Goal: Information Seeking & Learning: Learn about a topic

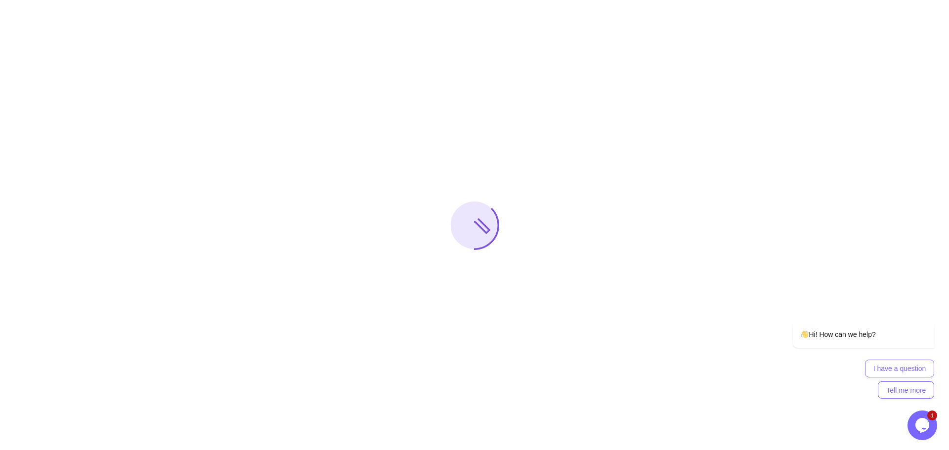
click at [926, 425] on icon "Chat widget" at bounding box center [922, 425] width 14 height 15
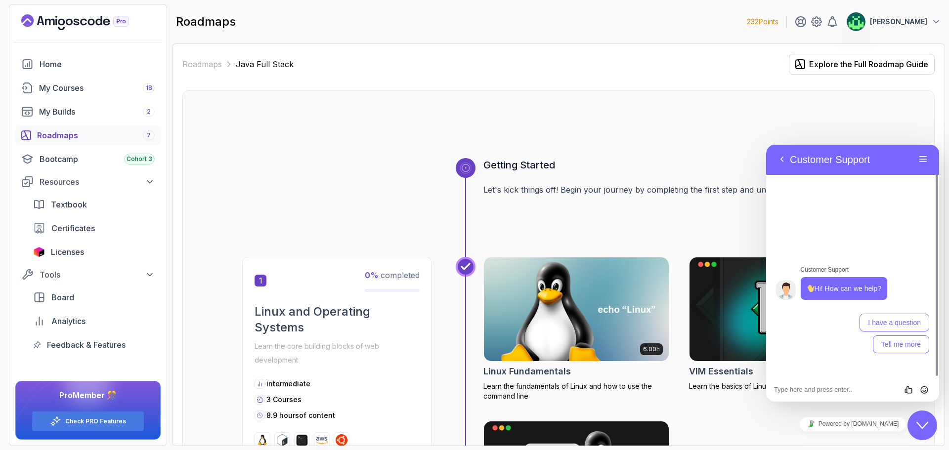
click at [931, 162] on div "Back Customer Support Menu" at bounding box center [852, 159] width 173 height 31
click at [96, 138] on div "Roadmaps 7" at bounding box center [96, 135] width 118 height 12
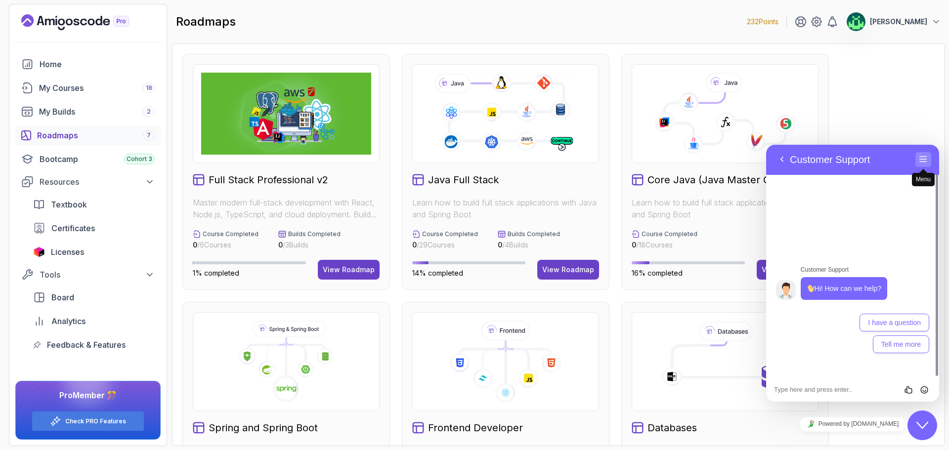
click at [927, 155] on button "Menu" at bounding box center [923, 159] width 16 height 15
click at [717, 128] on icon at bounding box center [726, 122] width 20 height 20
click at [716, 150] on icon at bounding box center [725, 114] width 170 height 82
click at [924, 162] on button "Menu" at bounding box center [923, 159] width 16 height 15
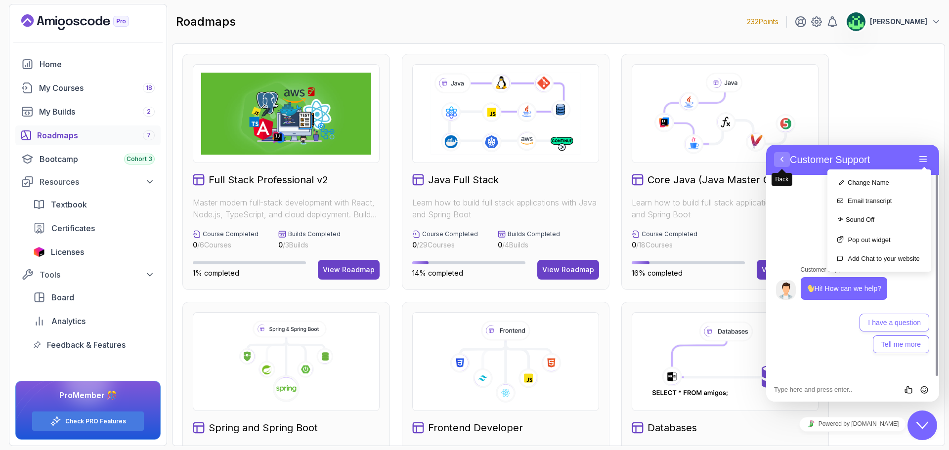
click at [784, 159] on button "Back" at bounding box center [782, 159] width 16 height 15
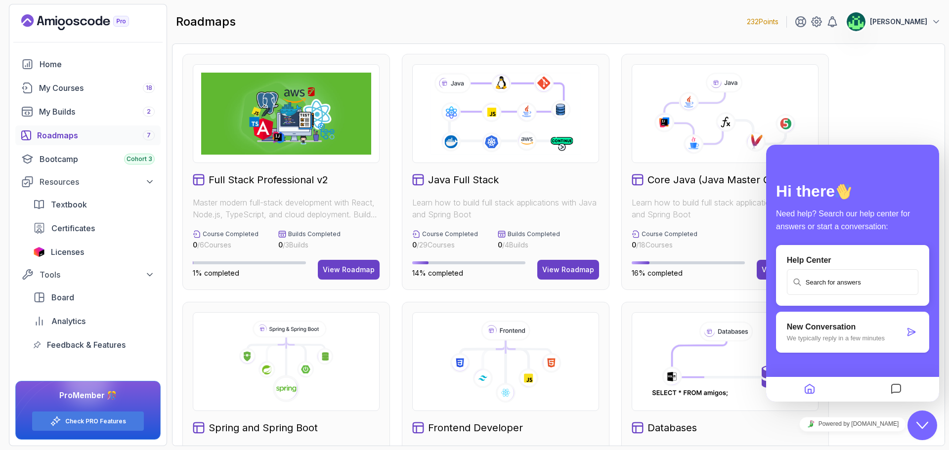
click at [921, 428] on icon "Chat widget" at bounding box center [922, 425] width 12 height 7
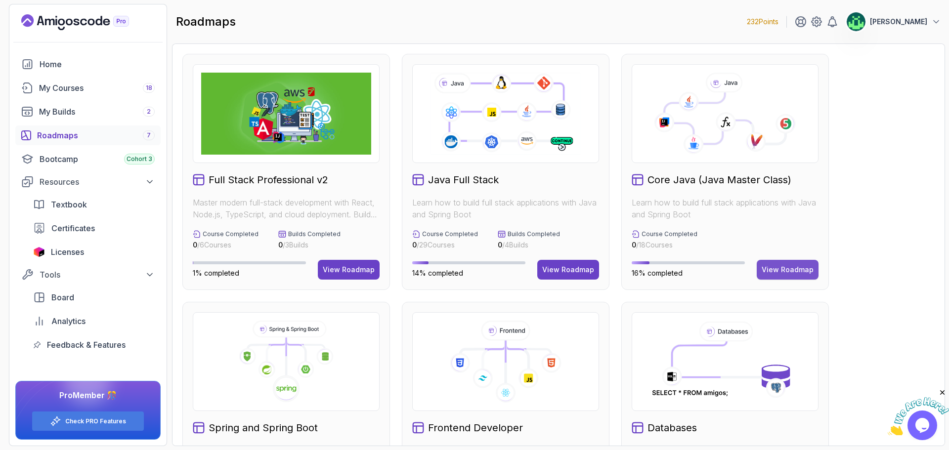
click at [789, 276] on button "View Roadmap" at bounding box center [788, 270] width 62 height 20
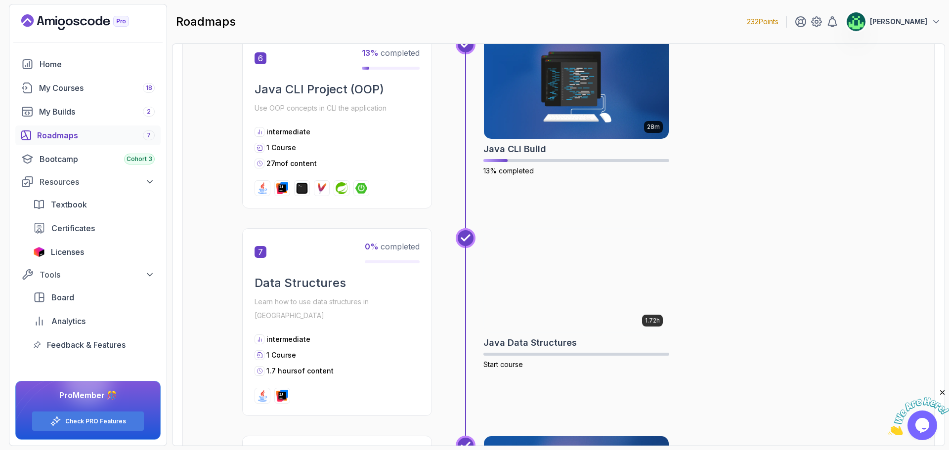
scroll to position [1236, 0]
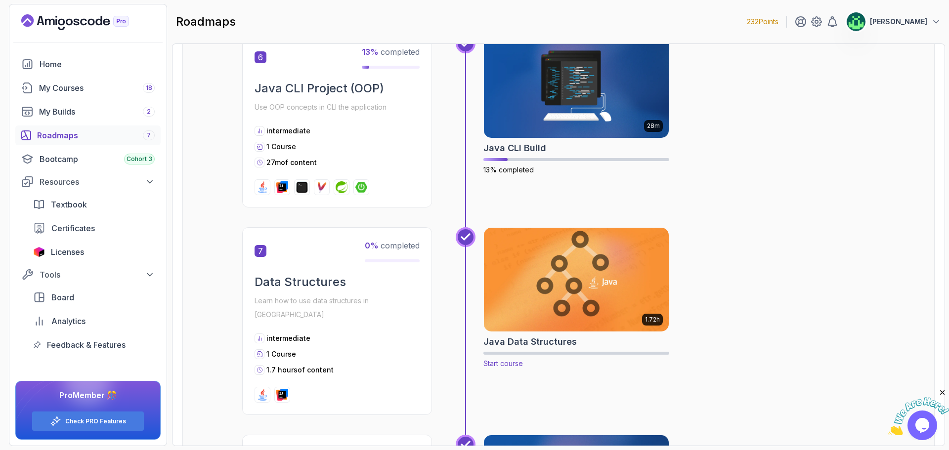
click at [574, 305] on img at bounding box center [576, 279] width 194 height 109
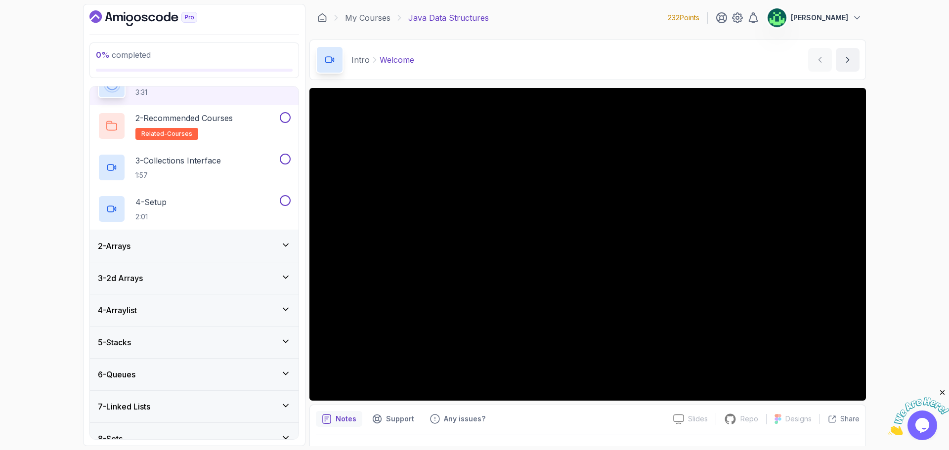
scroll to position [134, 0]
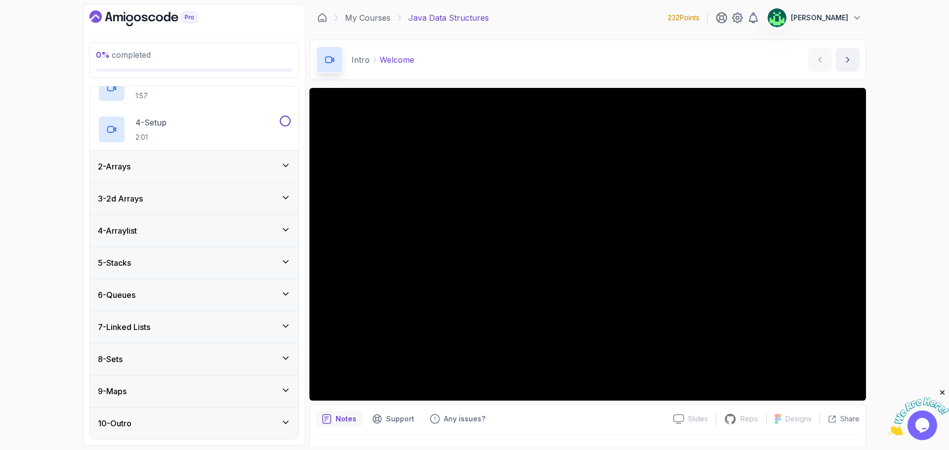
click at [207, 421] on div "10 - Outro" at bounding box center [194, 424] width 193 height 12
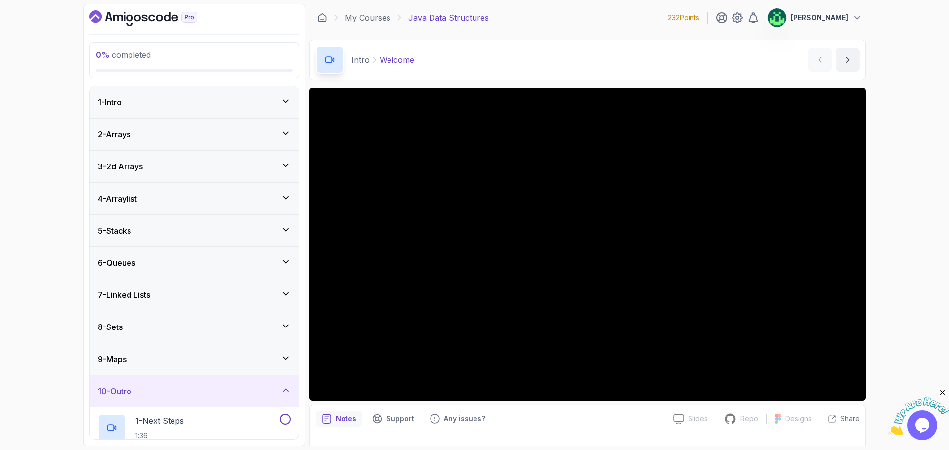
click at [201, 367] on div "9 - Maps" at bounding box center [194, 359] width 209 height 32
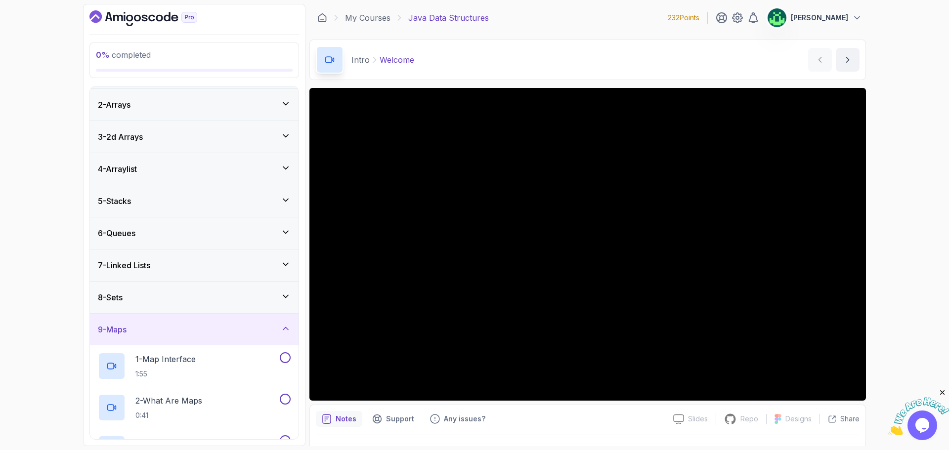
scroll to position [99, 0]
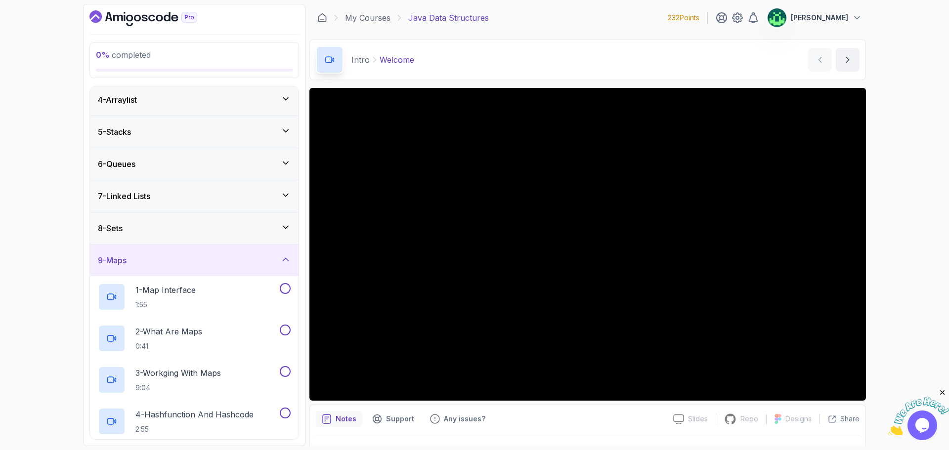
click at [193, 228] on div "8 - Sets" at bounding box center [194, 228] width 193 height 12
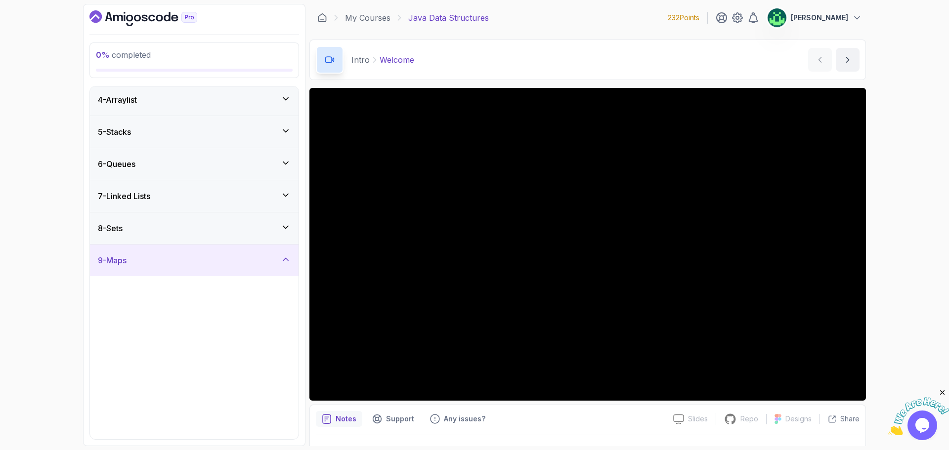
scroll to position [0, 0]
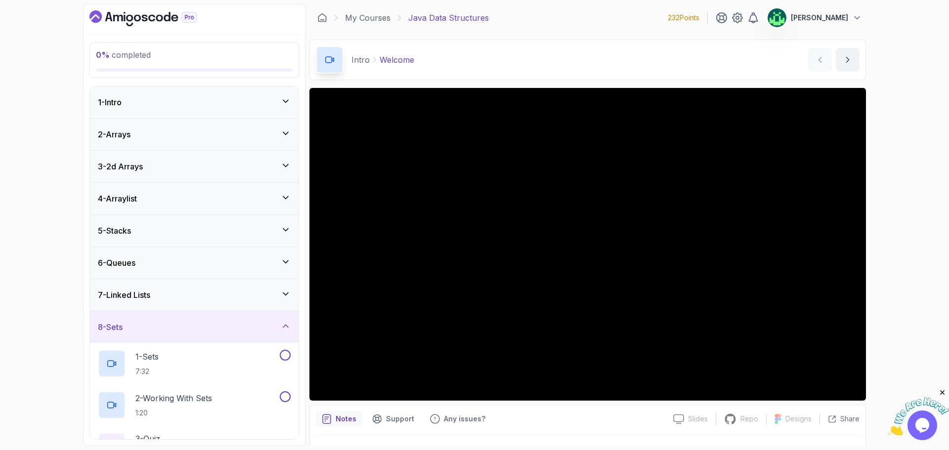
click at [203, 294] on div "7 - Linked Lists" at bounding box center [194, 295] width 193 height 12
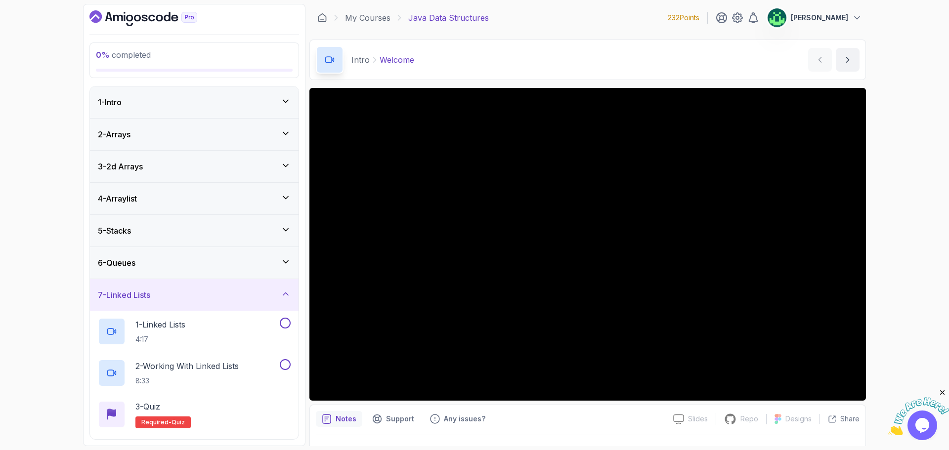
click at [207, 268] on div "6 - Queues" at bounding box center [194, 263] width 193 height 12
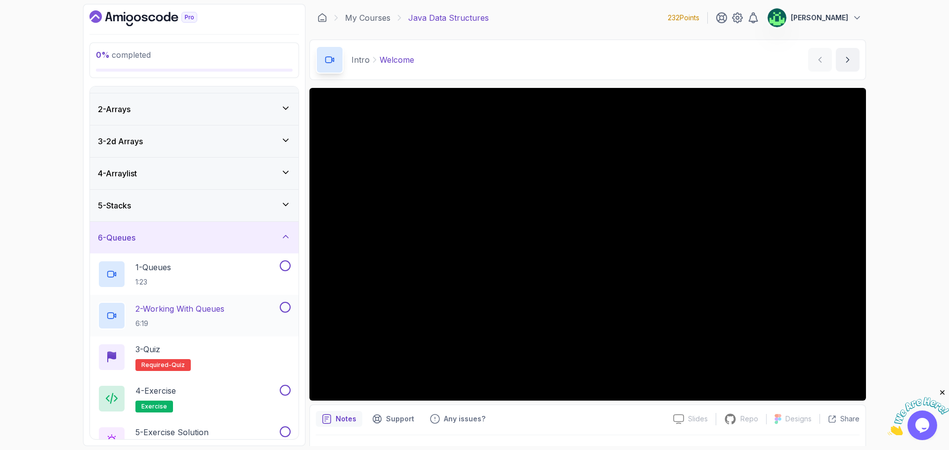
scroll to position [49, 0]
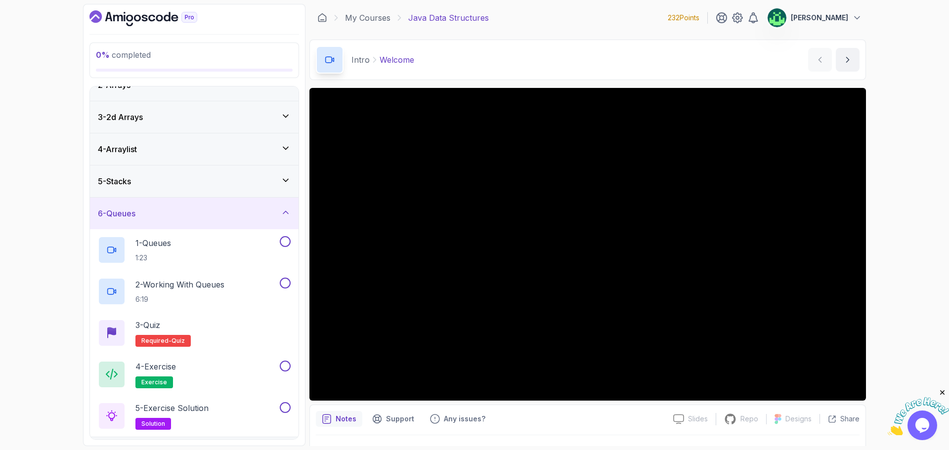
click at [181, 183] on div "5 - Stacks" at bounding box center [194, 181] width 193 height 12
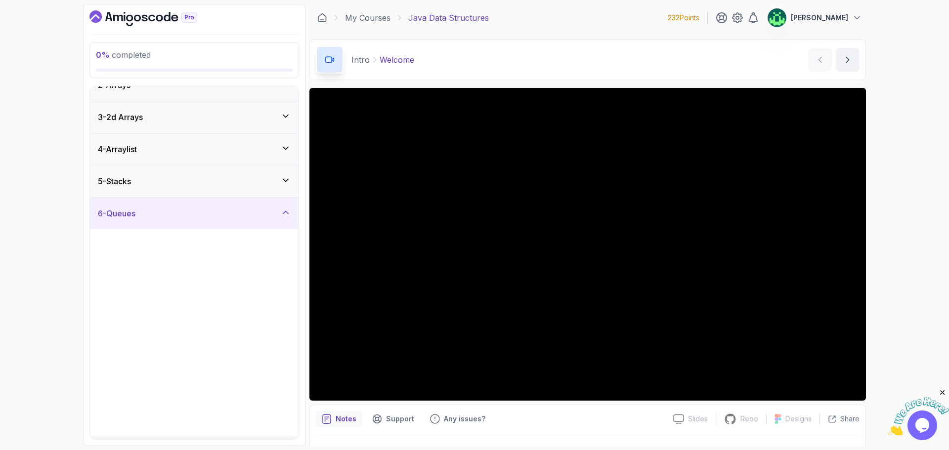
scroll to position [0, 0]
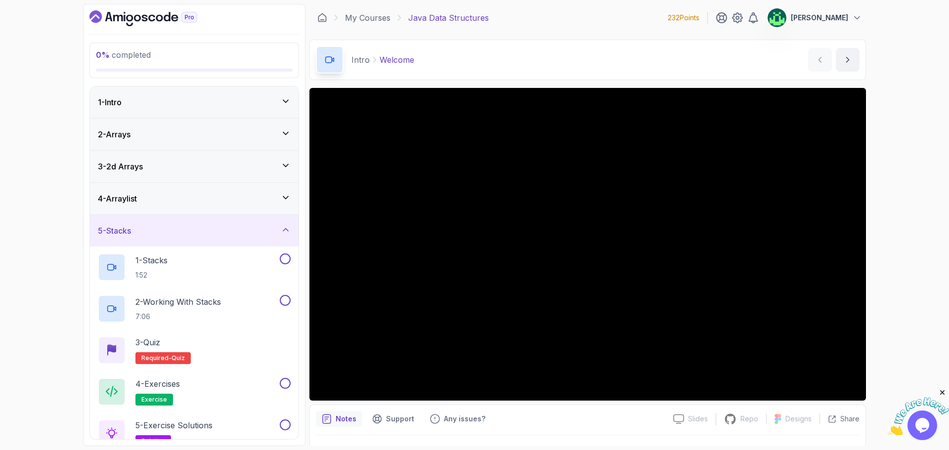
click at [181, 197] on div "4 - Arraylist" at bounding box center [194, 199] width 193 height 12
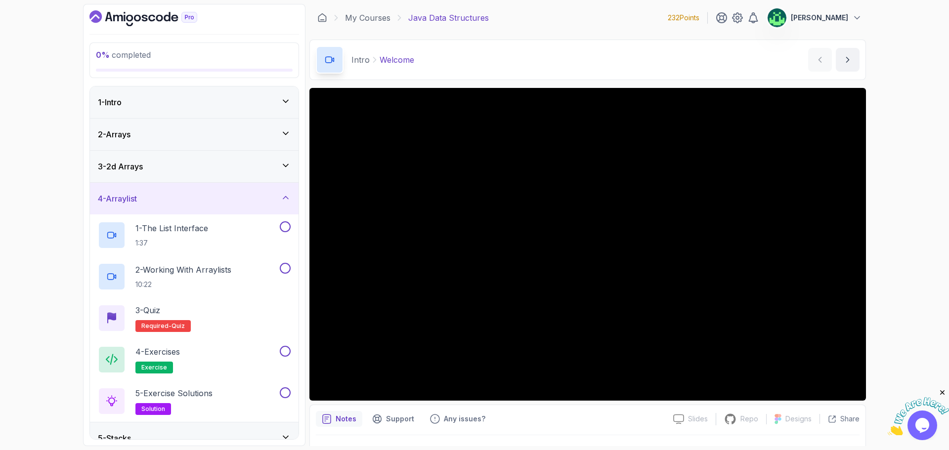
click at [186, 173] on div "3 - 2d Arrays" at bounding box center [194, 167] width 209 height 32
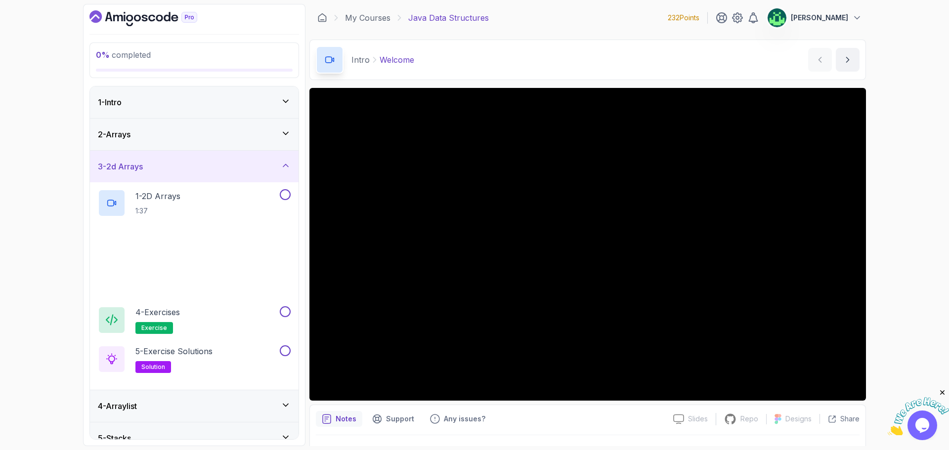
click at [192, 138] on div "2 - Arrays" at bounding box center [194, 135] width 193 height 12
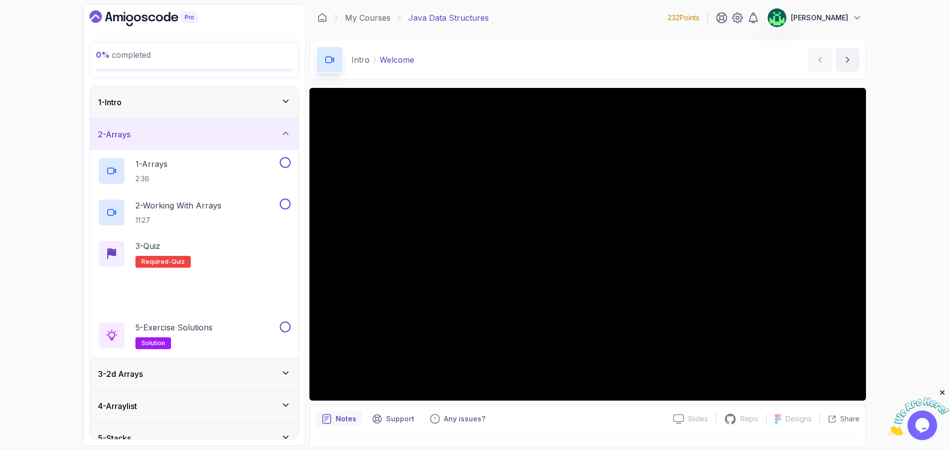
click at [198, 102] on div "1 - Intro" at bounding box center [194, 102] width 193 height 12
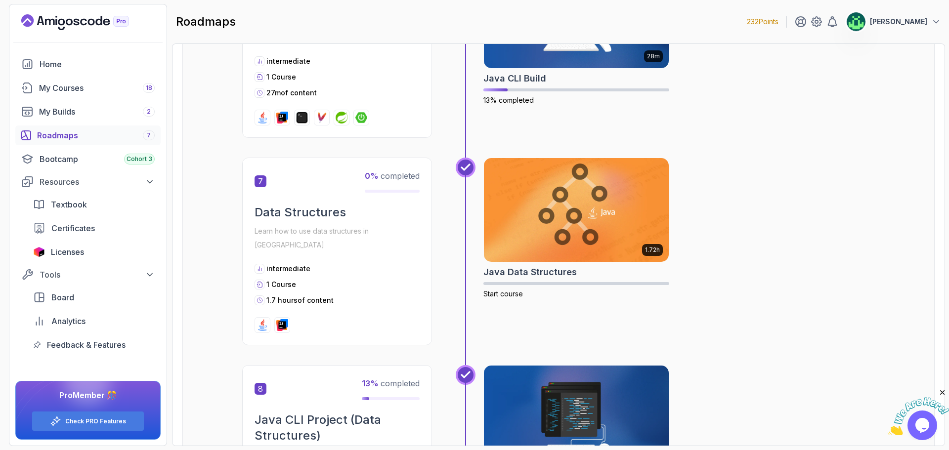
scroll to position [1384, 0]
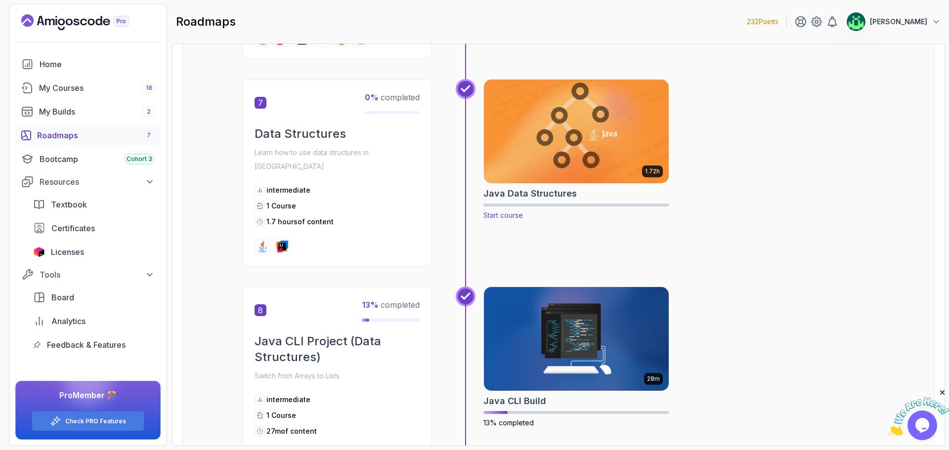
click at [622, 168] on img at bounding box center [576, 131] width 194 height 109
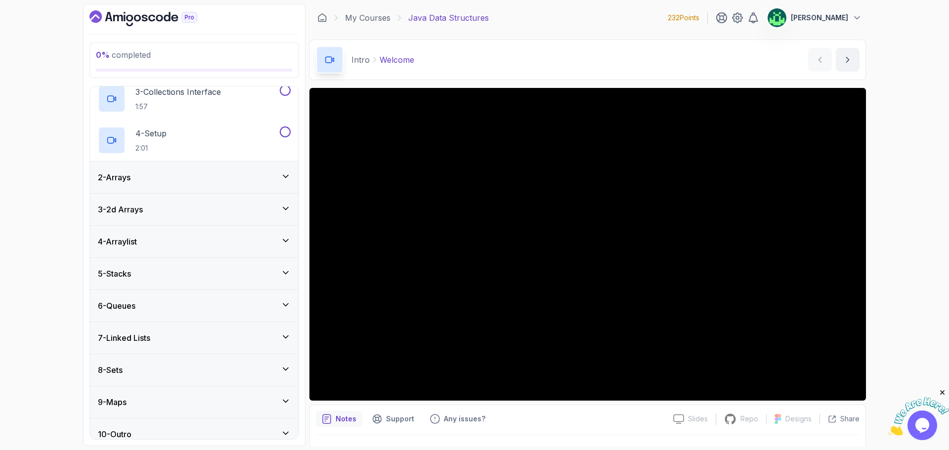
scroll to position [134, 0]
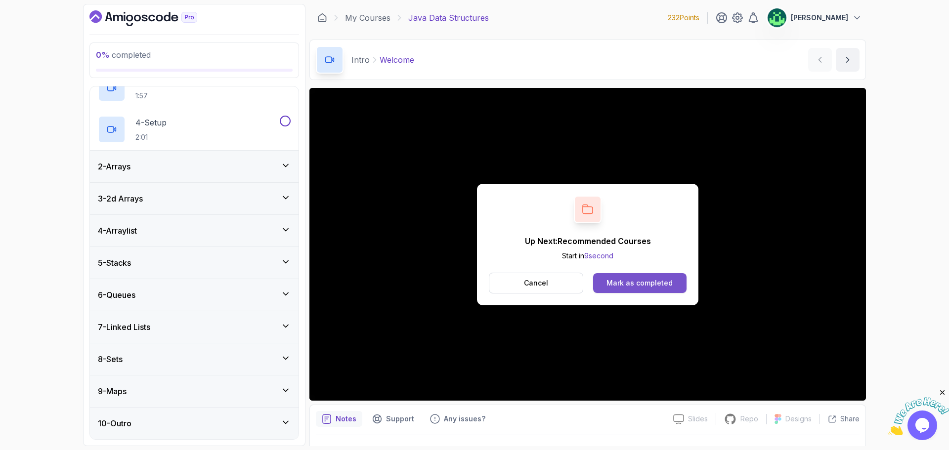
click at [629, 281] on div "Mark as completed" at bounding box center [639, 283] width 66 height 10
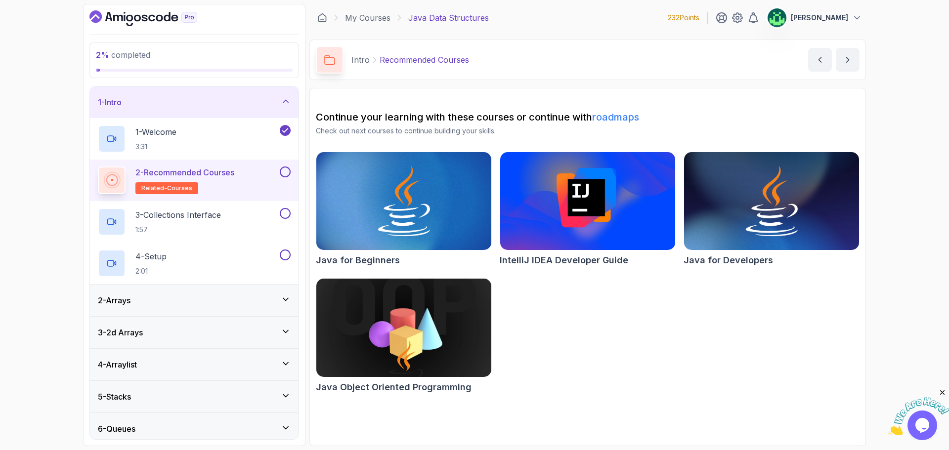
click at [246, 184] on div "2 - Recommended Courses related-courses" at bounding box center [188, 181] width 180 height 28
click at [238, 219] on div "3 - Collections Interface 1:57" at bounding box center [188, 222] width 180 height 28
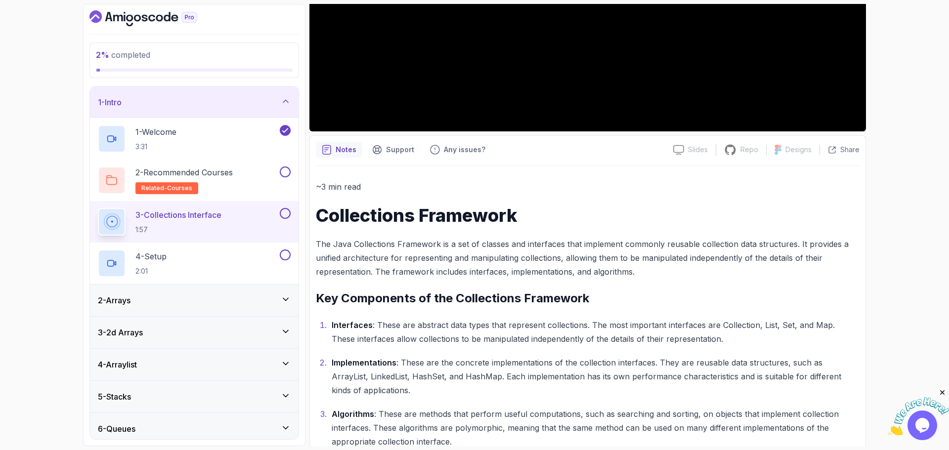
scroll to position [72, 0]
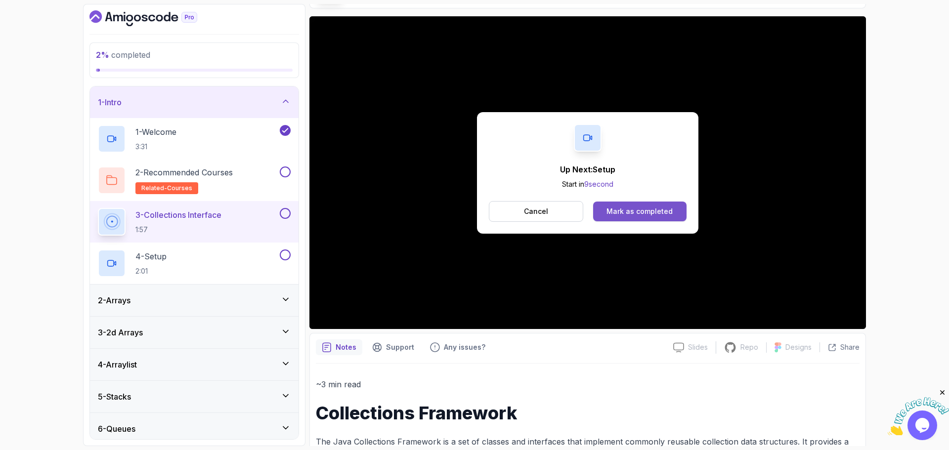
click at [644, 214] on div "Mark as completed" at bounding box center [639, 212] width 66 height 10
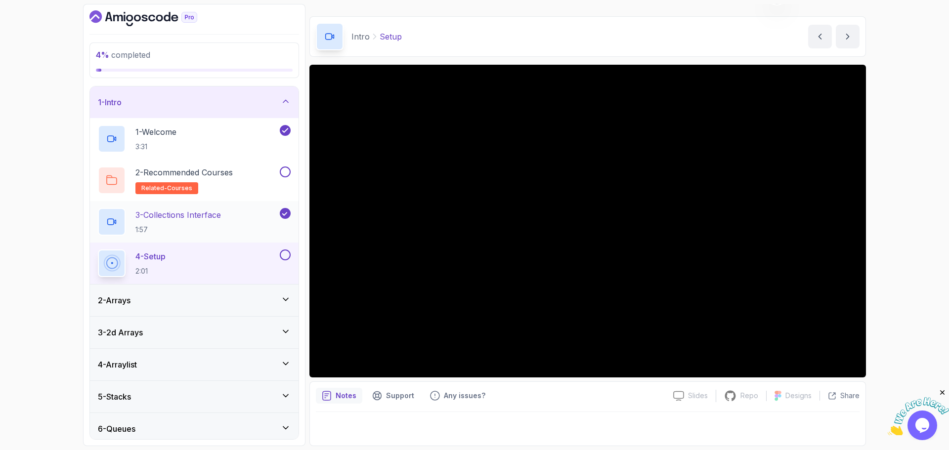
click at [236, 224] on div "3 - Collections Interface 1:57" at bounding box center [188, 222] width 180 height 28
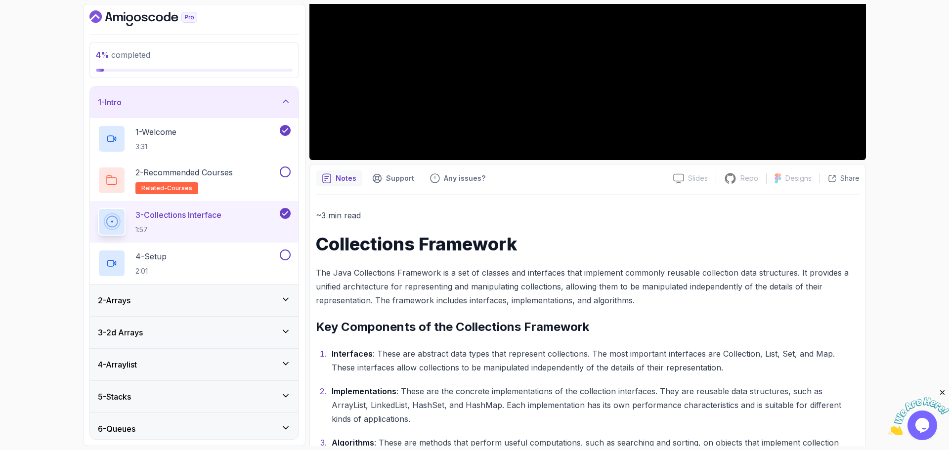
scroll to position [319, 0]
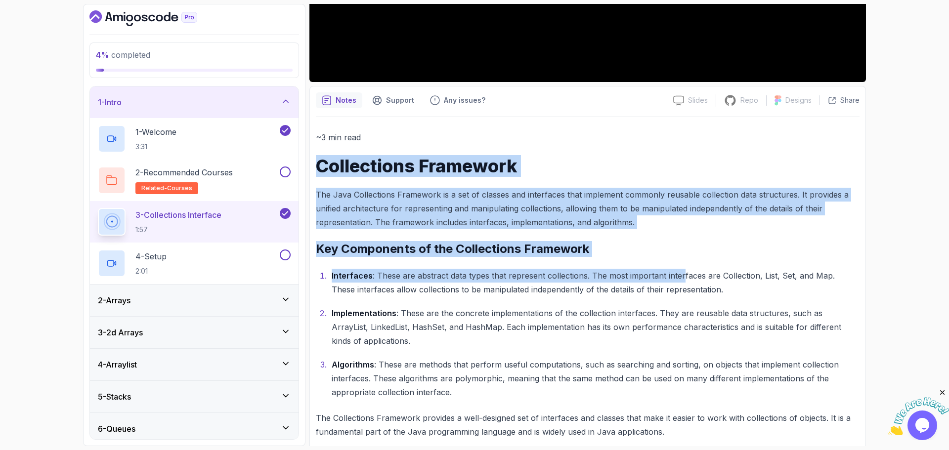
drag, startPoint x: 319, startPoint y: 167, endPoint x: 682, endPoint y: 280, distance: 379.7
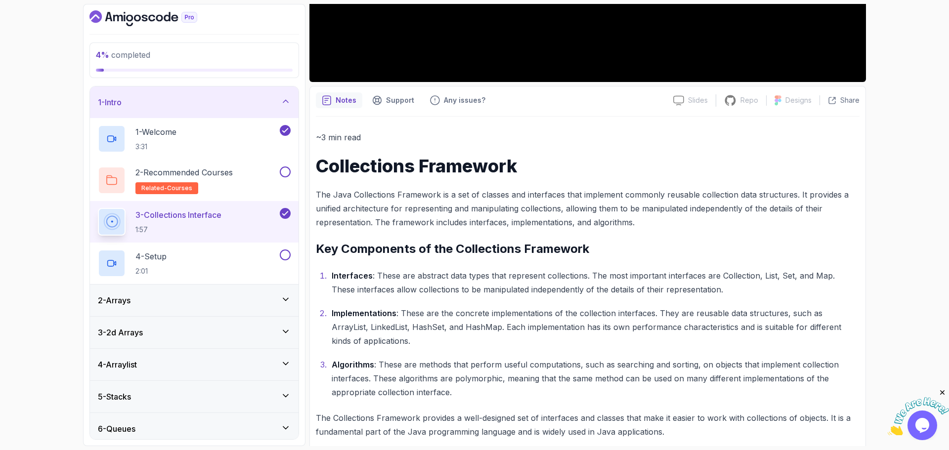
click at [664, 285] on p "Interfaces : These are abstract data types that represent collections. The most…" at bounding box center [596, 283] width 528 height 28
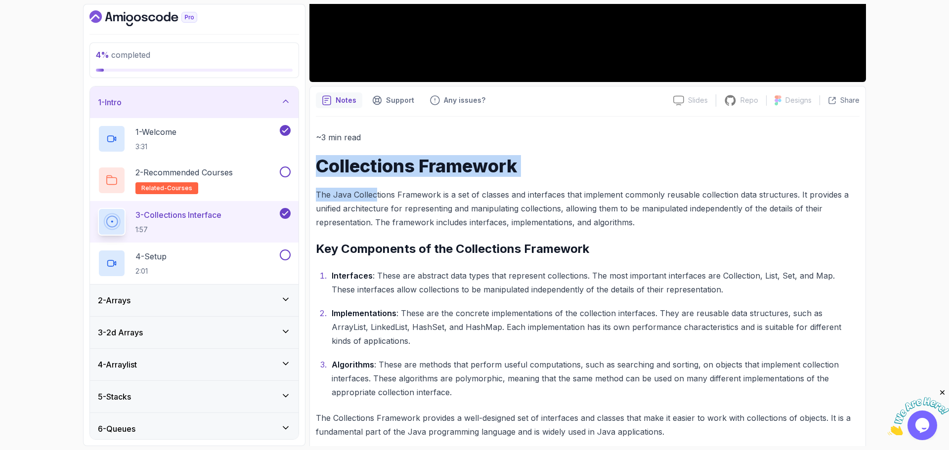
drag, startPoint x: 319, startPoint y: 164, endPoint x: 374, endPoint y: 192, distance: 61.9
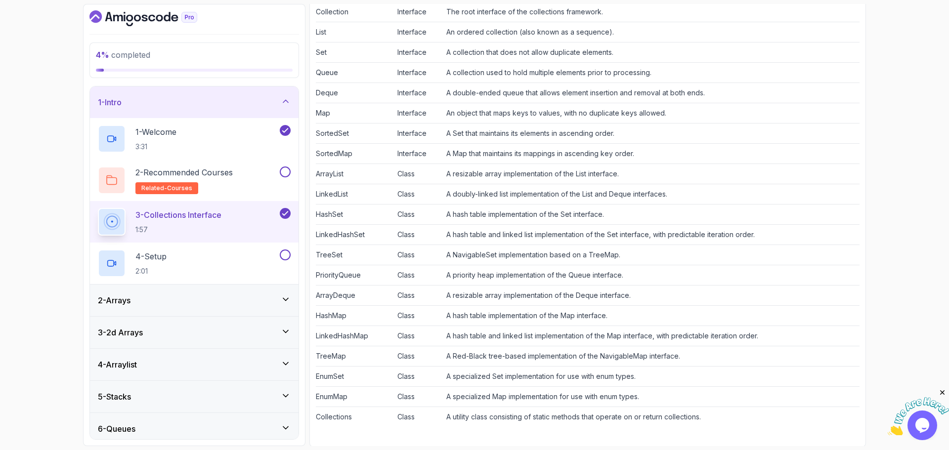
scroll to position [813, 0]
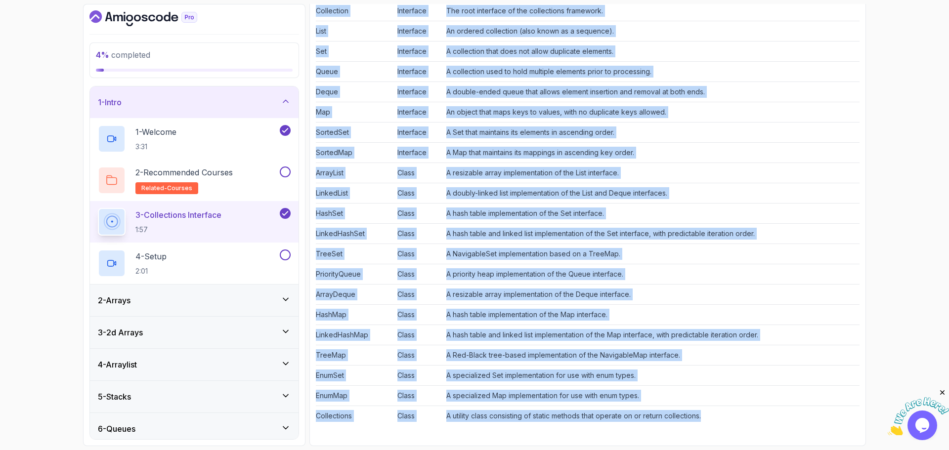
click at [739, 415] on td "A utility class consisting of static methods that operate on or return collecti…" at bounding box center [650, 416] width 417 height 20
copy div "Collections Framework The Java Collections Framework is a set of classes and in…"
click at [626, 331] on td "A hash table and linked list implementation of the Map interface, with predicta…" at bounding box center [650, 335] width 417 height 20
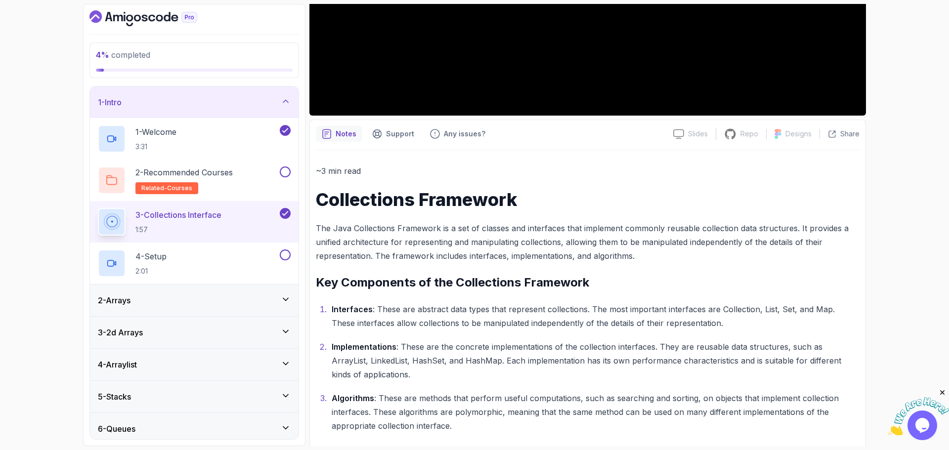
scroll to position [395, 0]
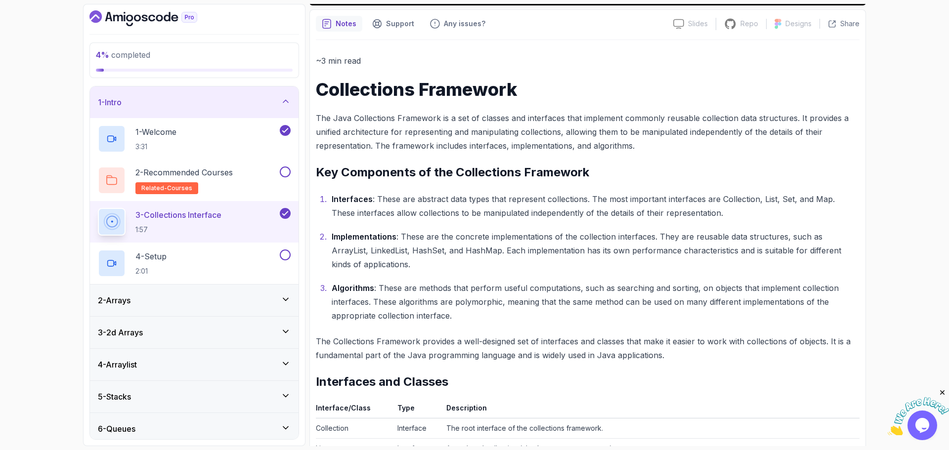
click at [320, 88] on h1 "Collections Framework" at bounding box center [588, 90] width 544 height 20
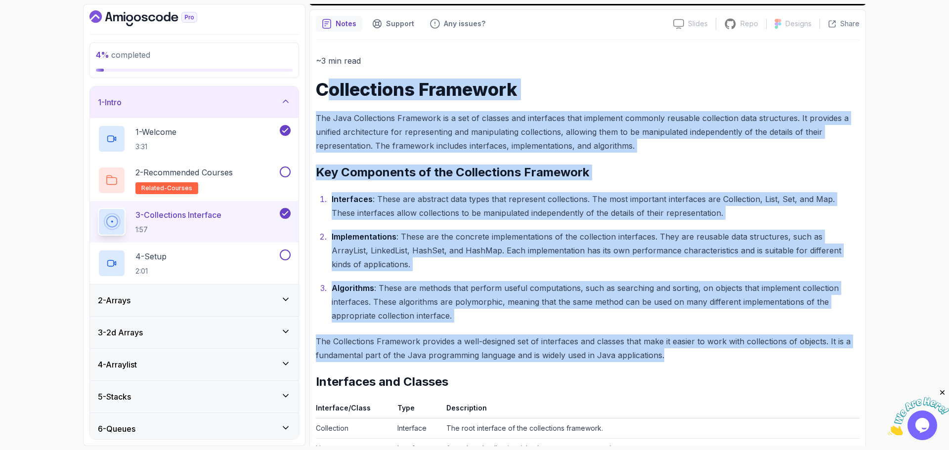
drag, startPoint x: 343, startPoint y: 121, endPoint x: 677, endPoint y: 352, distance: 405.5
click at [677, 352] on div "~3 min read Collections Framework The Java Collections Framework is a set of cl…" at bounding box center [588, 449] width 544 height 790
copy div "ollections Framework The Java Collections Framework is a set of classes and int…"
click at [422, 126] on p "The Java Collections Framework is a set of classes and interfaces that implemen…" at bounding box center [588, 132] width 544 height 42
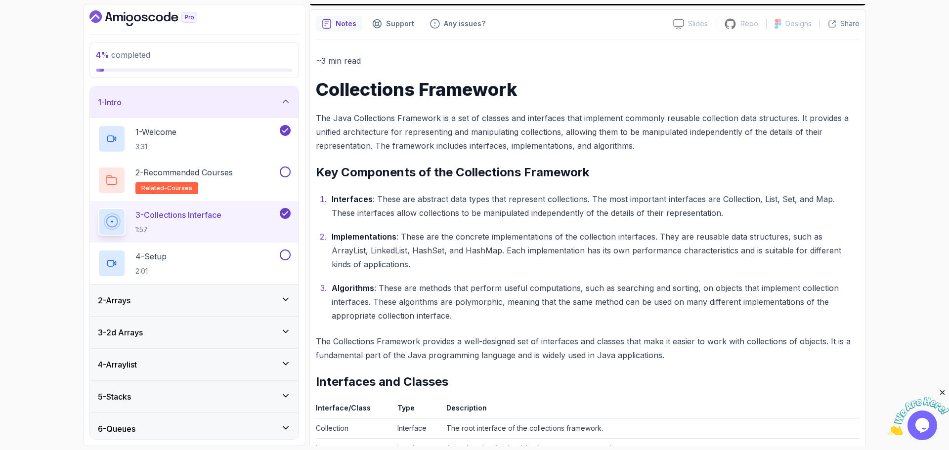
click at [319, 87] on h1 "Collections Framework" at bounding box center [588, 90] width 544 height 20
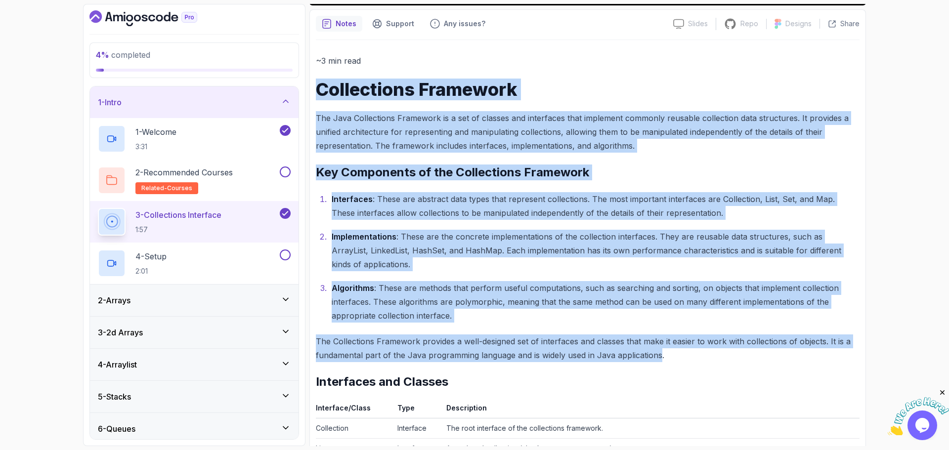
drag, startPoint x: 319, startPoint y: 87, endPoint x: 674, endPoint y: 355, distance: 444.7
click at [658, 355] on div "~3 min read Collections Framework The Java Collections Framework is a set of cl…" at bounding box center [588, 449] width 544 height 790
click at [689, 356] on p "The Collections Framework provides a well-designed set of interfaces and classe…" at bounding box center [588, 349] width 544 height 28
copy div "Collections Framework The Java Collections Framework is a set of classes and in…"
click at [528, 360] on p "The Collections Framework provides a well-designed set of interfaces and classe…" at bounding box center [588, 349] width 544 height 28
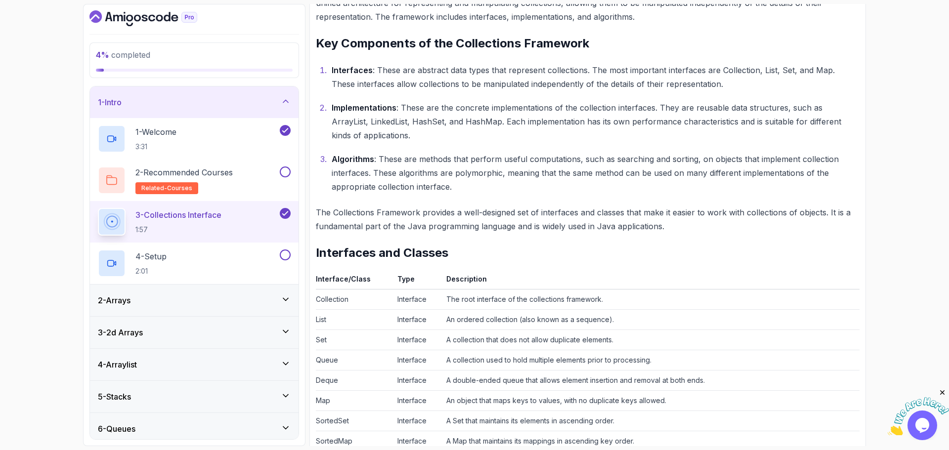
scroll to position [544, 0]
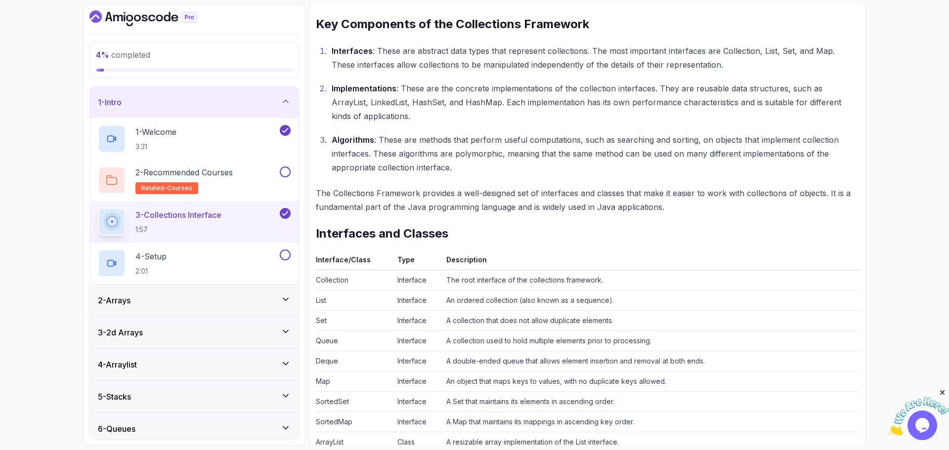
click at [317, 231] on h2 "Interfaces and Classes" at bounding box center [588, 234] width 544 height 16
drag, startPoint x: 317, startPoint y: 231, endPoint x: 561, endPoint y: 265, distance: 247.0
click at [561, 265] on div "~3 min read Collections Framework The Java Collections Framework is a set of cl…" at bounding box center [588, 301] width 544 height 790
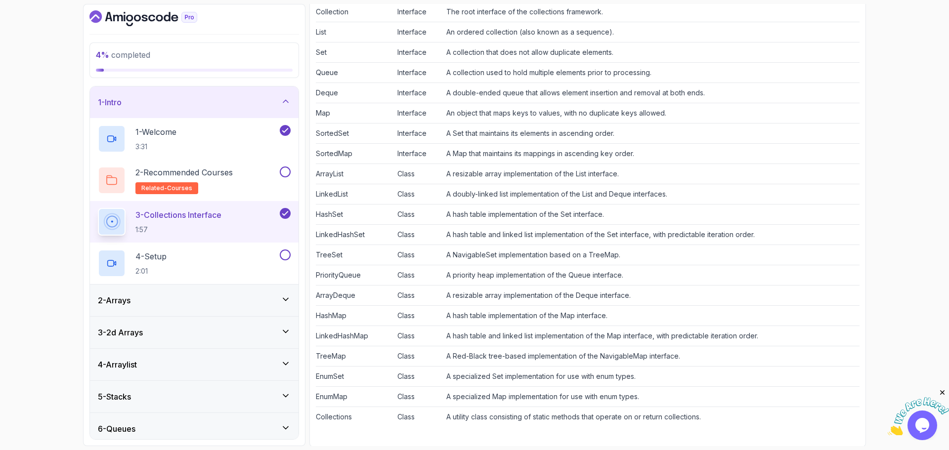
scroll to position [813, 0]
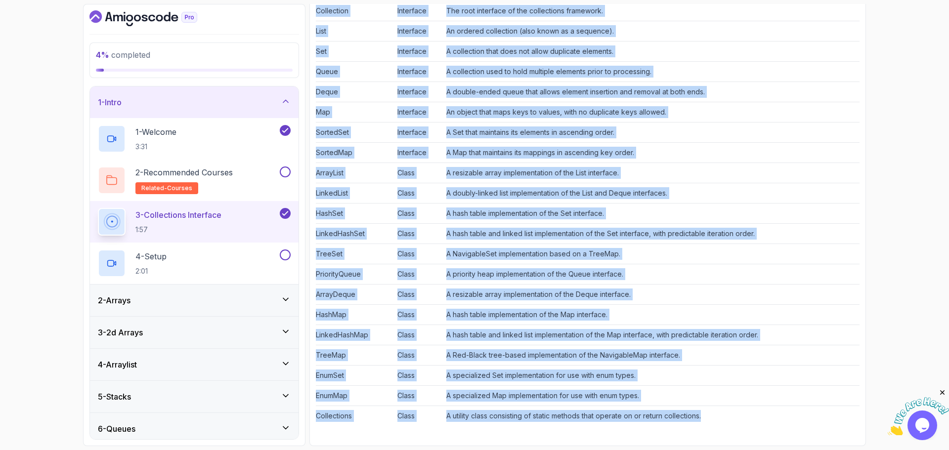
click at [720, 411] on td "A utility class consisting of static methods that operate on or return collecti…" at bounding box center [650, 416] width 417 height 20
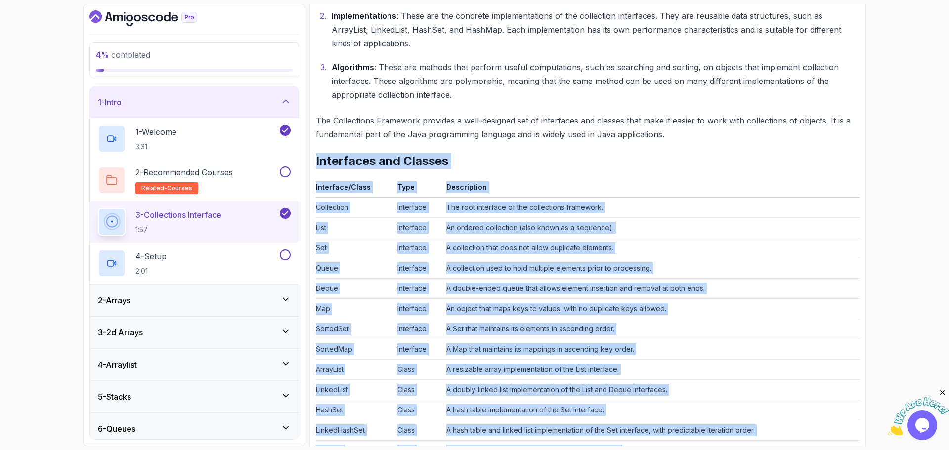
scroll to position [615, 0]
copy div "Interfaces and Classes Interface/Class Type Description Collection Interface Th…"
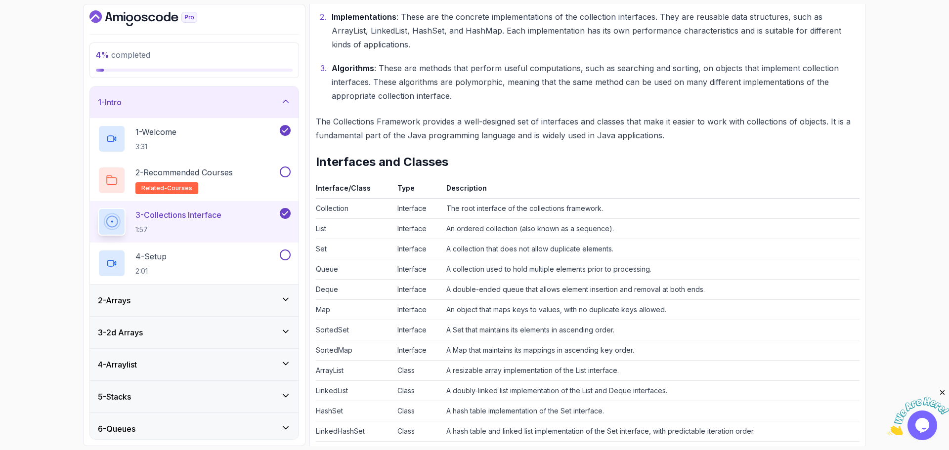
click at [614, 104] on div "~3 min read Collections Framework The Java Collections Framework is a set of cl…" at bounding box center [588, 229] width 544 height 790
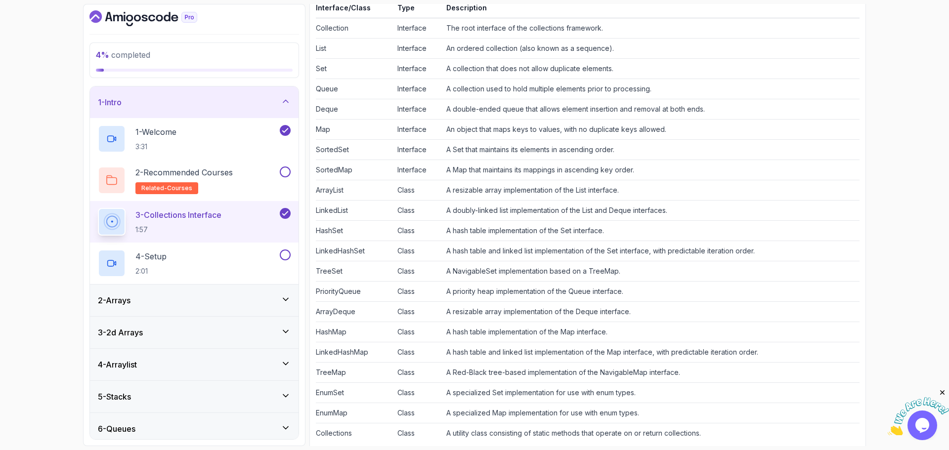
scroll to position [813, 0]
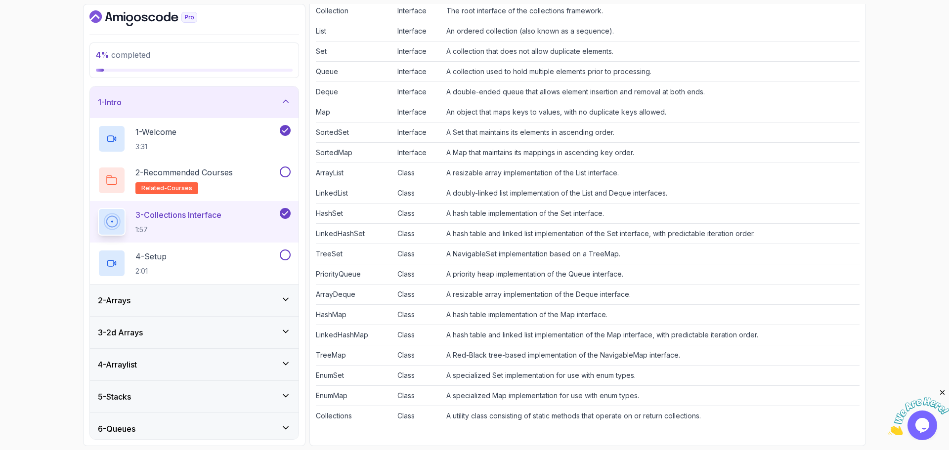
click at [692, 221] on td "A hash table implementation of the Set interface." at bounding box center [650, 214] width 417 height 20
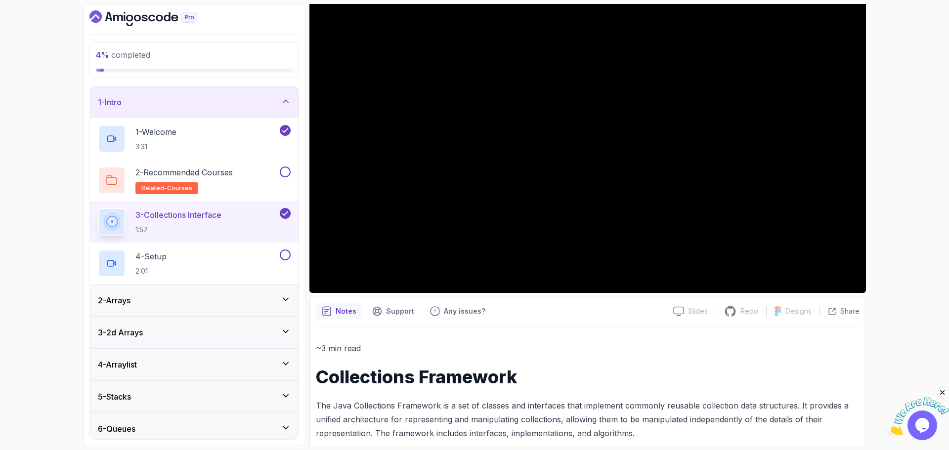
scroll to position [22, 0]
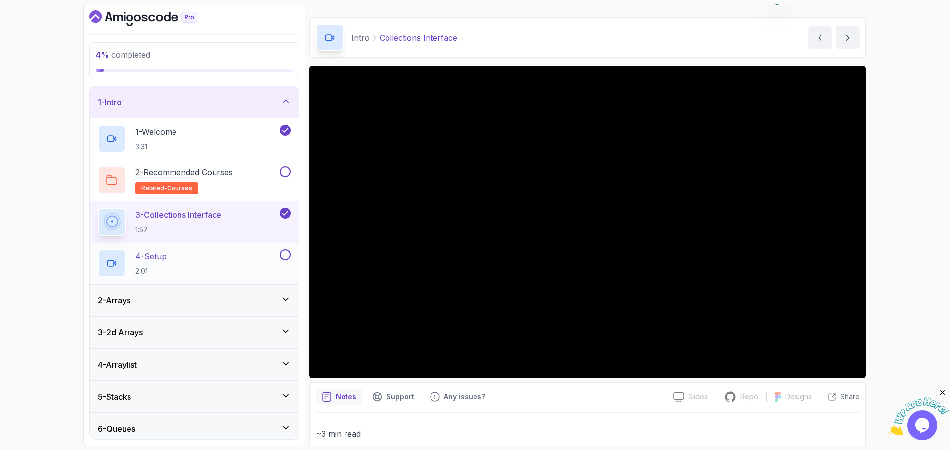
click at [231, 263] on div "4 - Setup 2:01" at bounding box center [188, 264] width 180 height 28
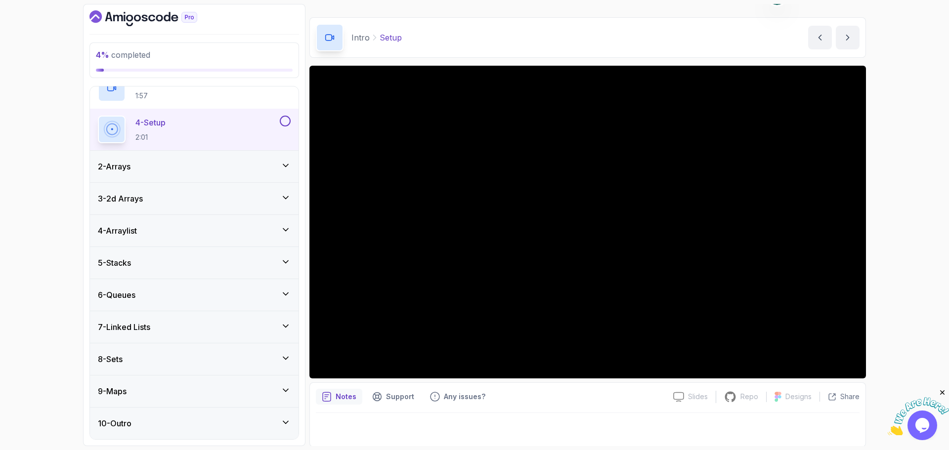
scroll to position [85, 0]
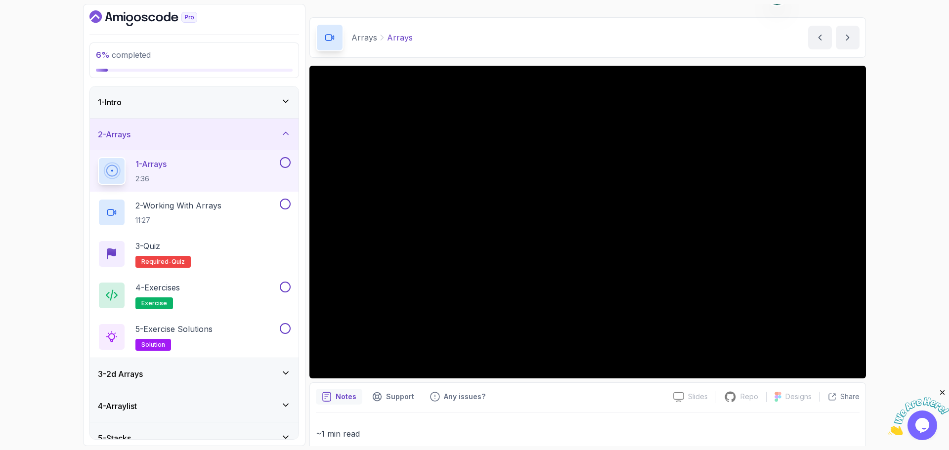
click at [244, 139] on div "2 - Arrays" at bounding box center [194, 135] width 193 height 12
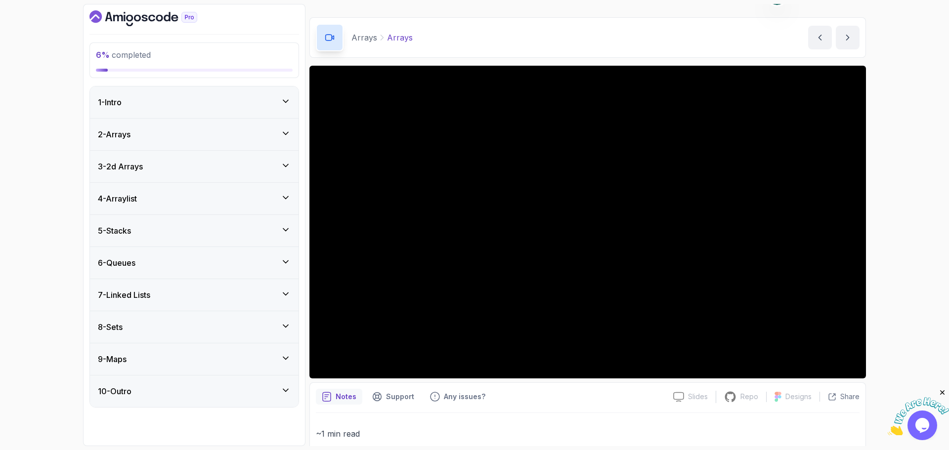
click at [255, 103] on div "1 - Intro" at bounding box center [194, 102] width 193 height 12
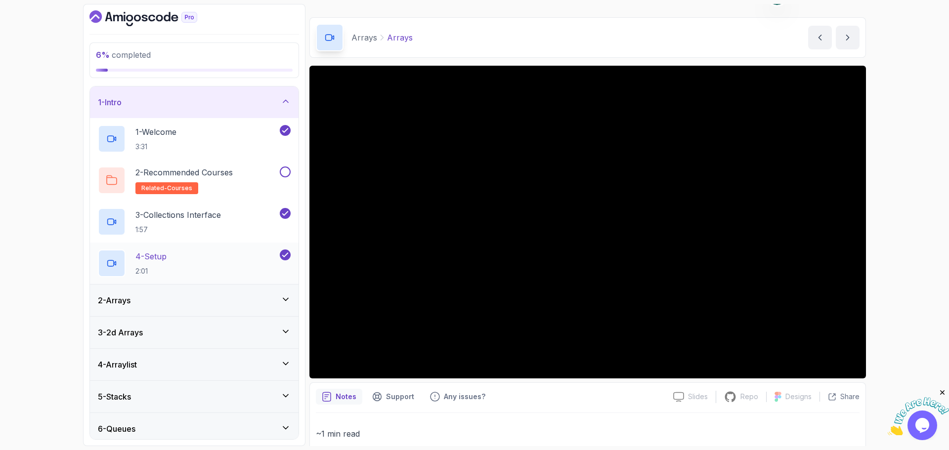
click at [254, 253] on div "4 - Setup 2:01" at bounding box center [188, 264] width 180 height 28
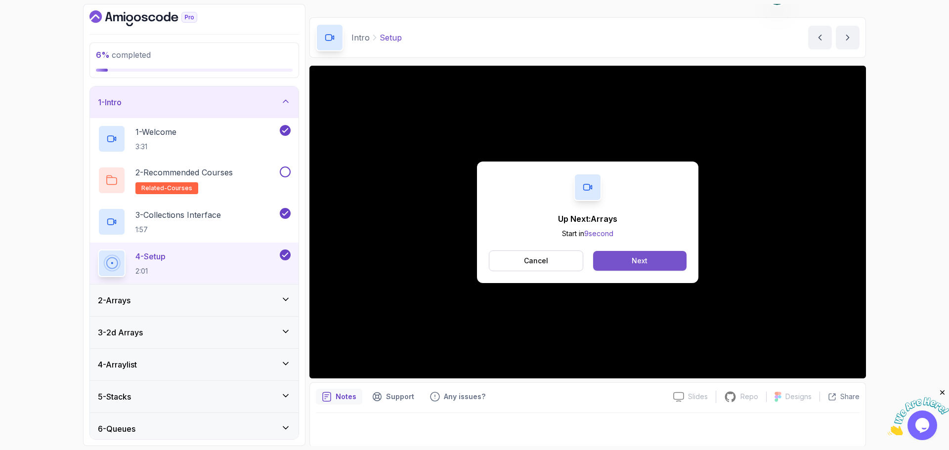
click at [645, 260] on div "Next" at bounding box center [640, 261] width 16 height 10
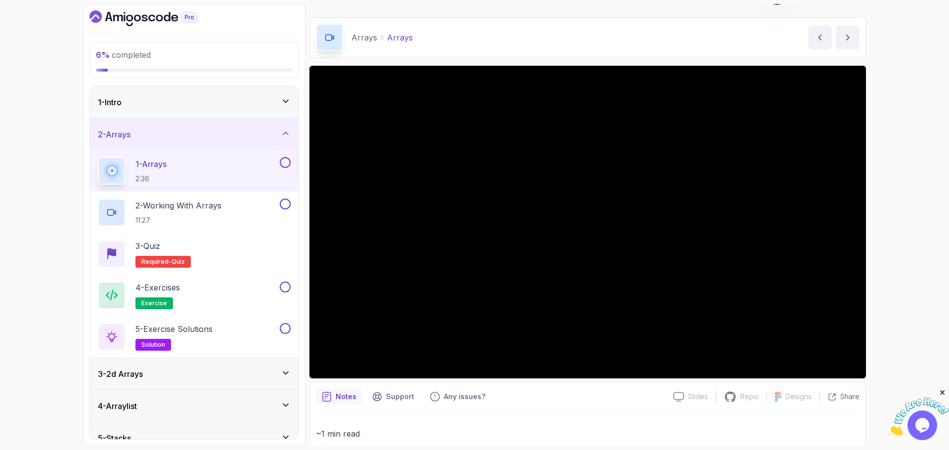
scroll to position [187, 0]
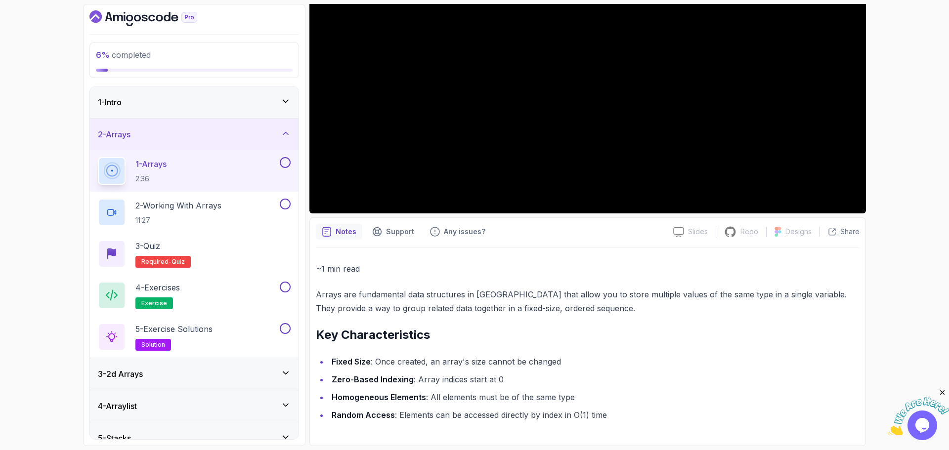
click at [942, 391] on icon "Close" at bounding box center [942, 392] width 9 height 9
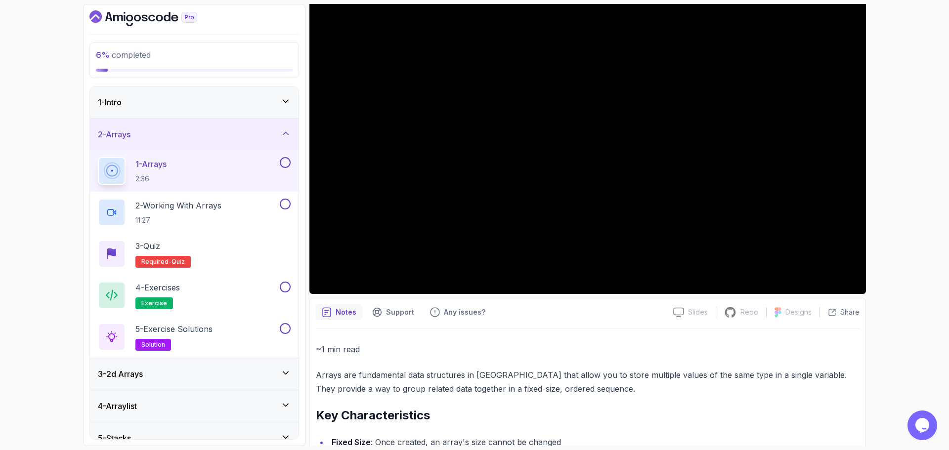
scroll to position [88, 0]
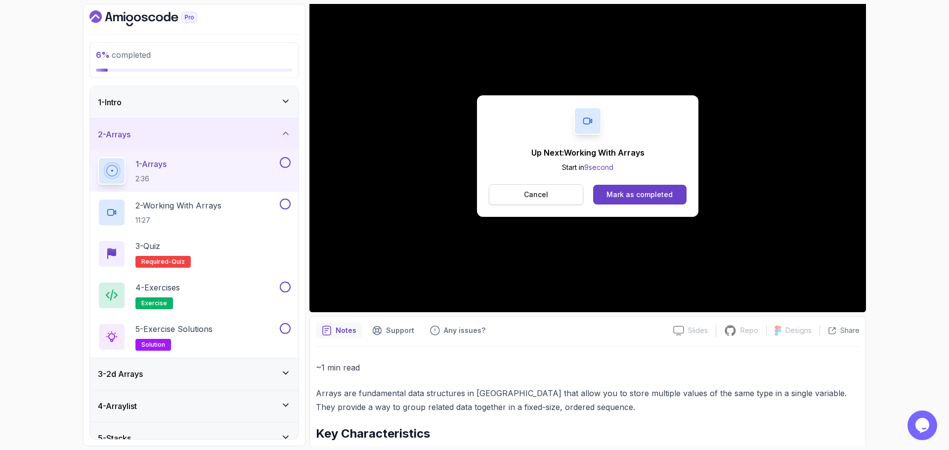
click at [537, 196] on p "Cancel" at bounding box center [536, 195] width 24 height 10
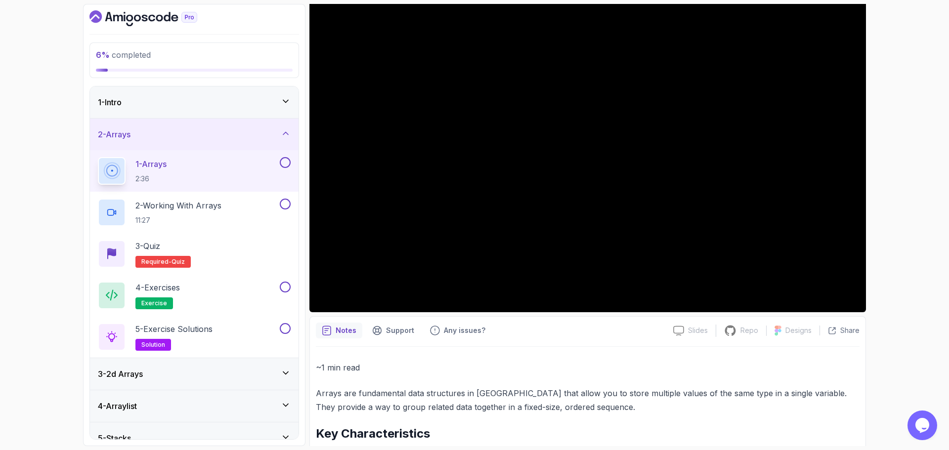
click at [225, 171] on div "1 - Arrays 2:36" at bounding box center [188, 171] width 180 height 28
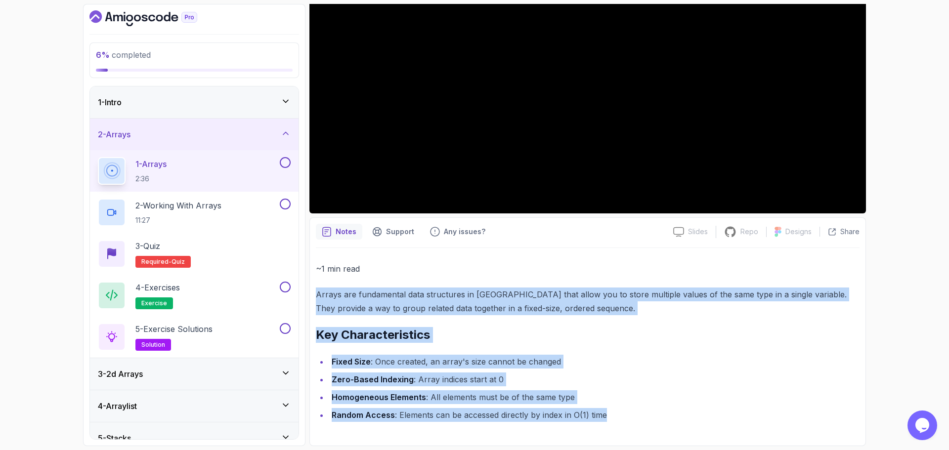
drag, startPoint x: 317, startPoint y: 297, endPoint x: 502, endPoint y: 407, distance: 214.8
click at [621, 412] on div "~1 min read Arrays are fundamental data structures in Java that allow you to st…" at bounding box center [588, 342] width 544 height 160
copy div "Arrays are fundamental data structures in Java that allow you to store multiple…"
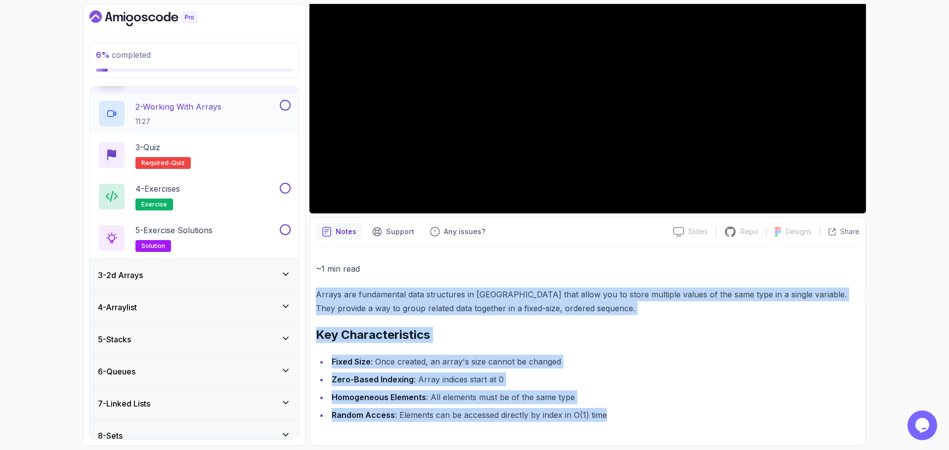
scroll to position [0, 0]
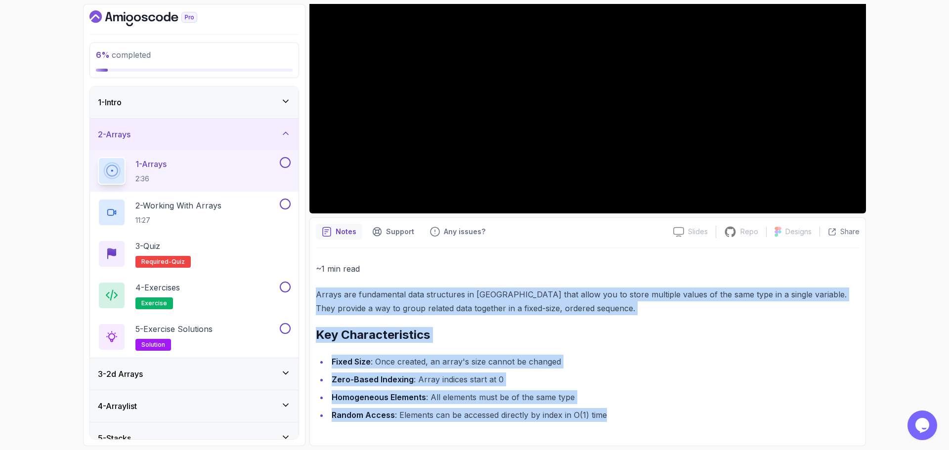
click at [737, 354] on div "~1 min read Arrays are fundamental data structures in Java that allow you to st…" at bounding box center [588, 342] width 544 height 160
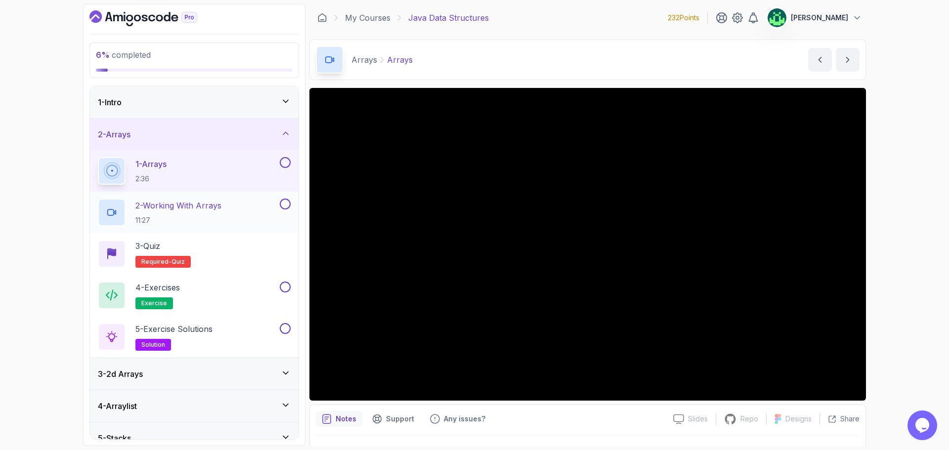
click at [196, 214] on h2 "2 - Working With Arrays 11:27" at bounding box center [178, 213] width 86 height 26
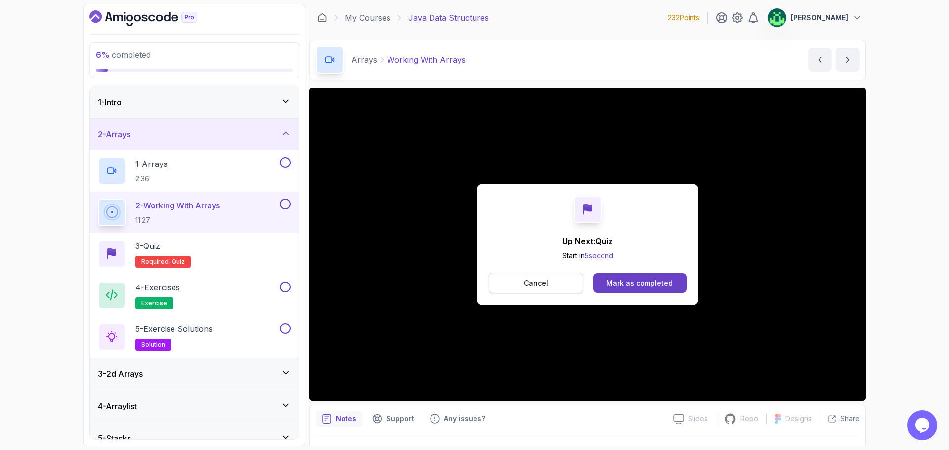
click at [544, 280] on p "Cancel" at bounding box center [536, 283] width 24 height 10
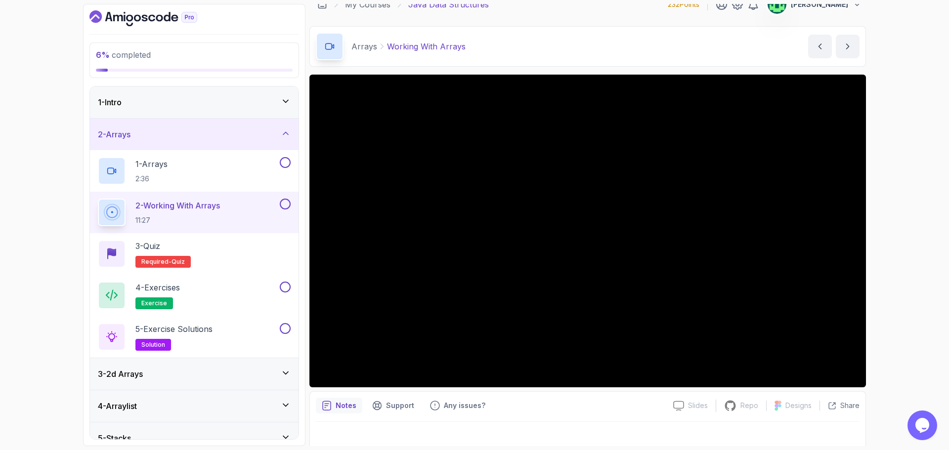
scroll to position [23, 0]
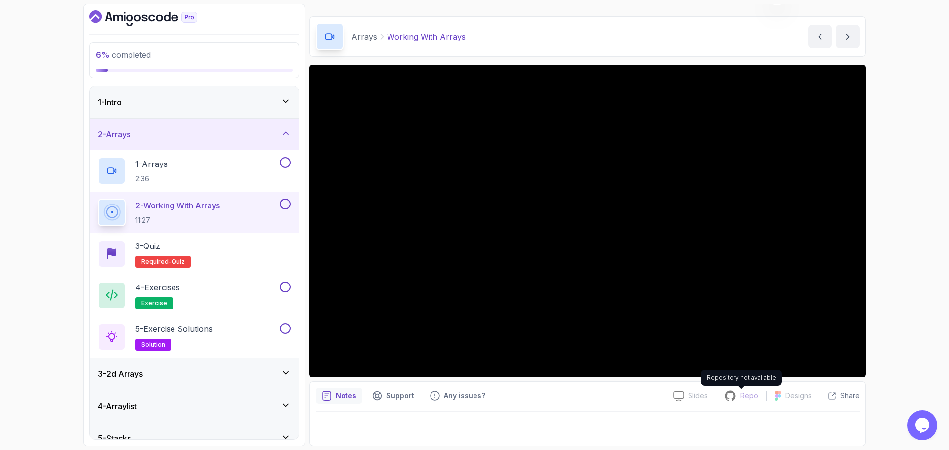
click at [749, 396] on p "Repo" at bounding box center [749, 396] width 18 height 10
click at [174, 256] on p "Required- quiz" at bounding box center [162, 262] width 55 height 12
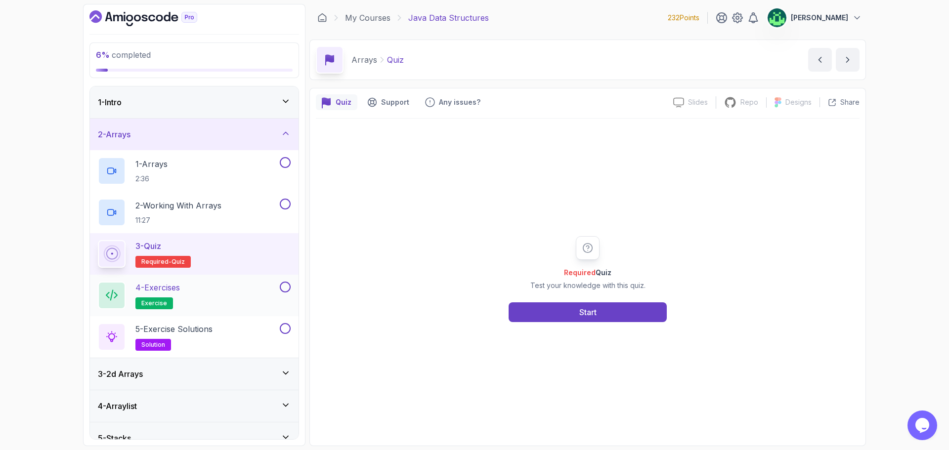
click at [202, 296] on div "4 - Exercises exercise" at bounding box center [188, 296] width 180 height 28
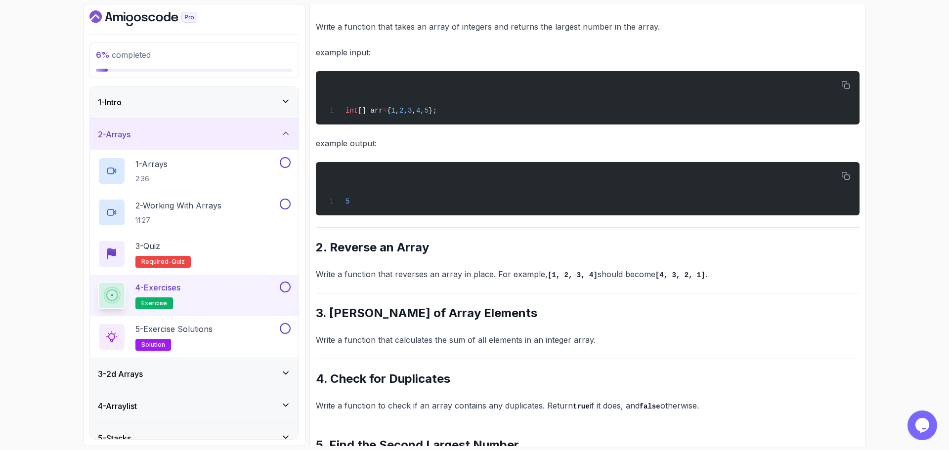
scroll to position [252, 0]
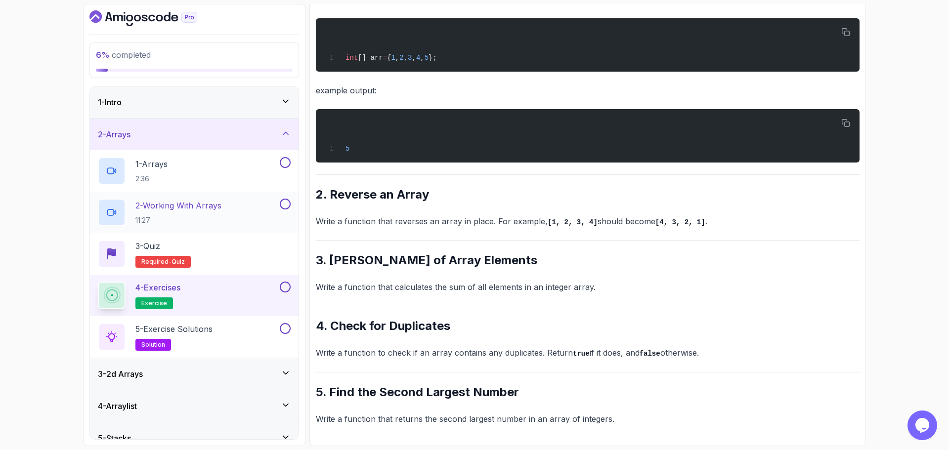
click at [162, 210] on p "2 - Working With Arrays" at bounding box center [178, 206] width 86 height 12
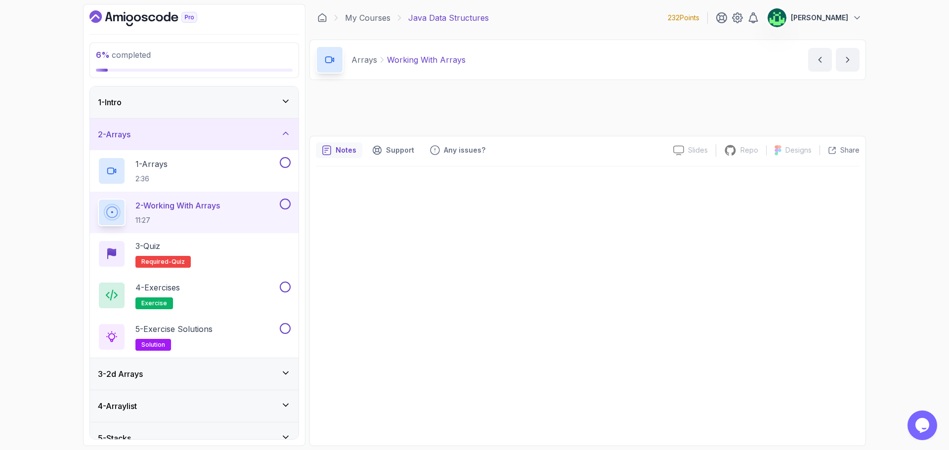
click at [162, 210] on p "2 - Working With Arrays" at bounding box center [177, 206] width 85 height 12
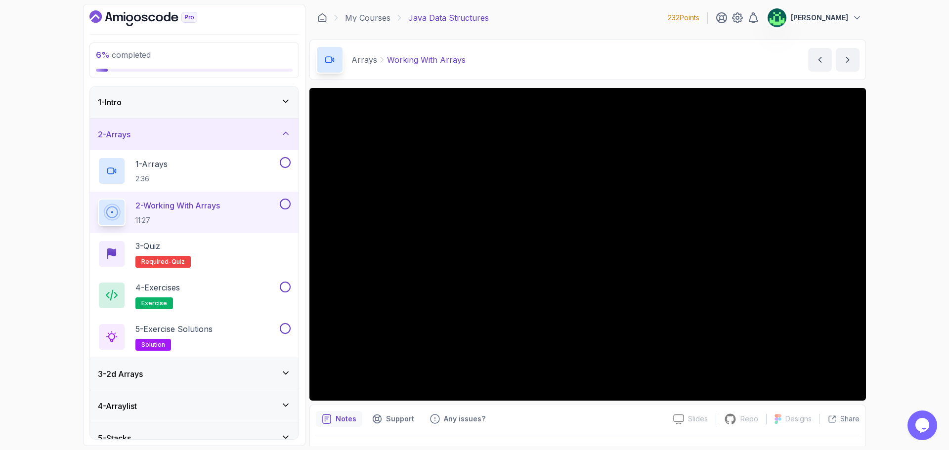
scroll to position [23, 0]
